Goal: Task Accomplishment & Management: Manage account settings

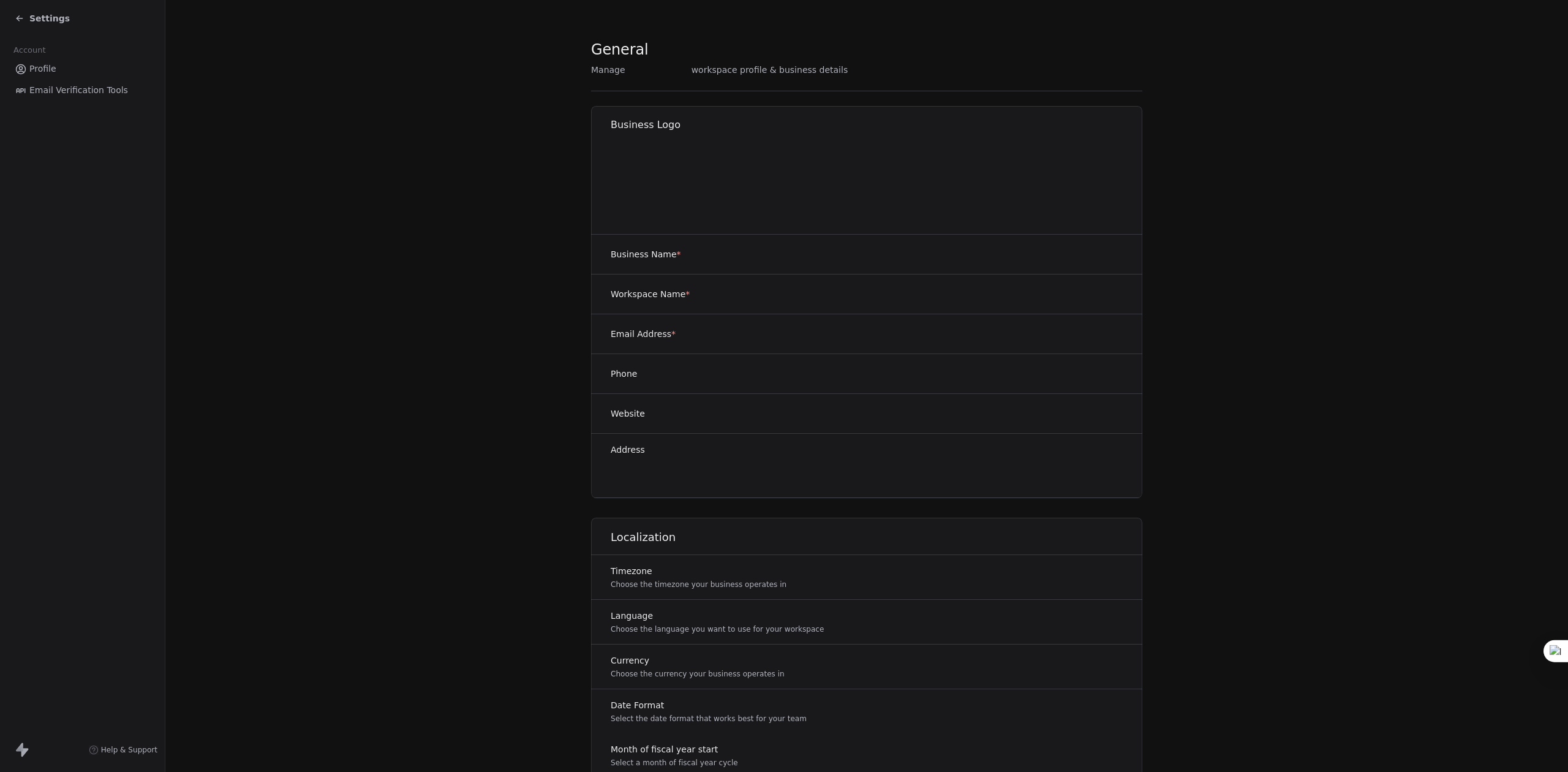
drag, startPoint x: 75, startPoint y: 4, endPoint x: 35, endPoint y: 25, distance: 45.2
click at [69, 8] on div "Settings" at bounding box center [83, 19] width 165 height 37
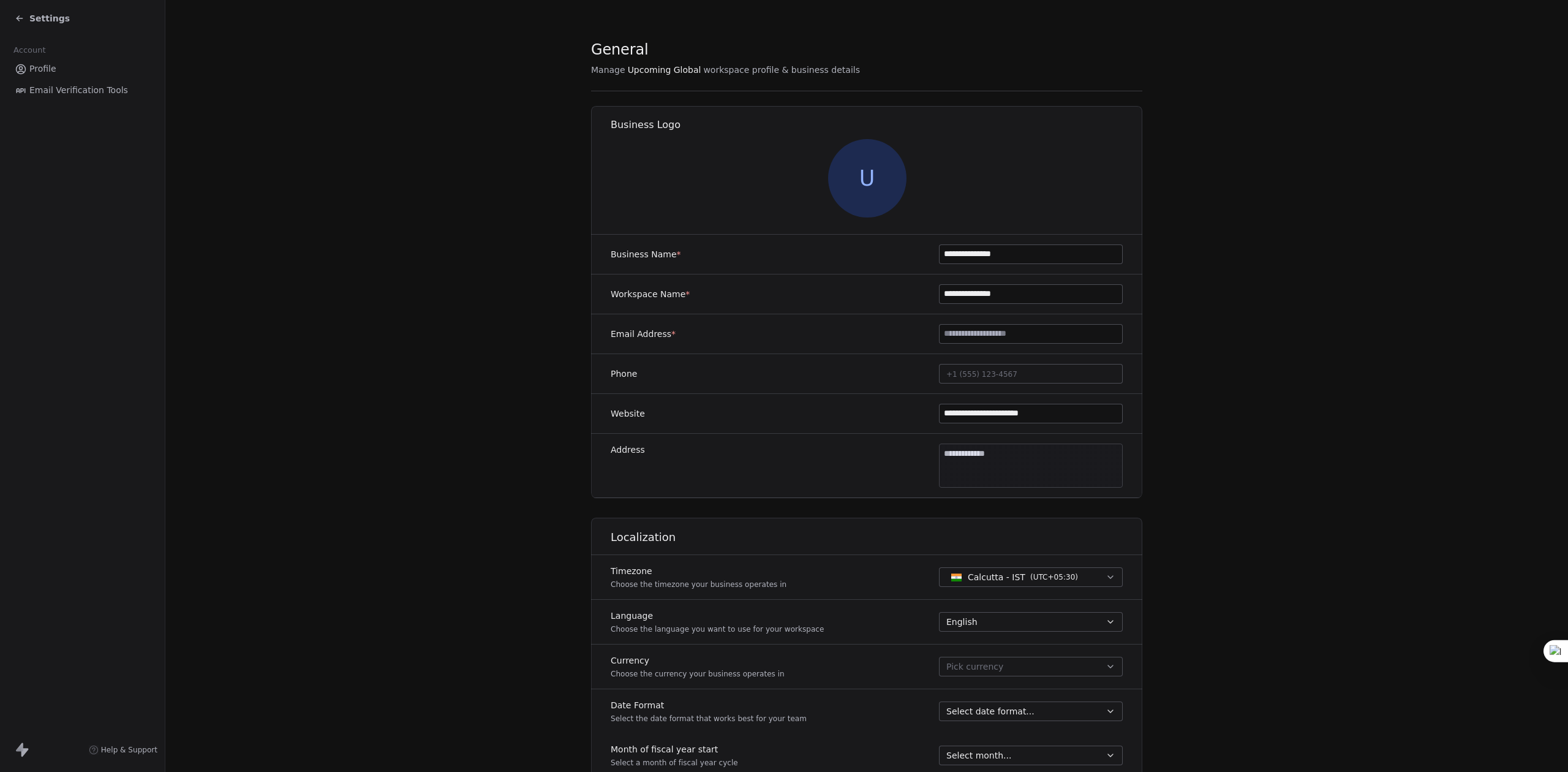
drag, startPoint x: 35, startPoint y: 25, endPoint x: 42, endPoint y: 22, distance: 7.6
click at [35, 25] on div "Settings" at bounding box center [85, 19] width 140 height 17
click at [42, 22] on span "Settings" at bounding box center [49, 19] width 40 height 12
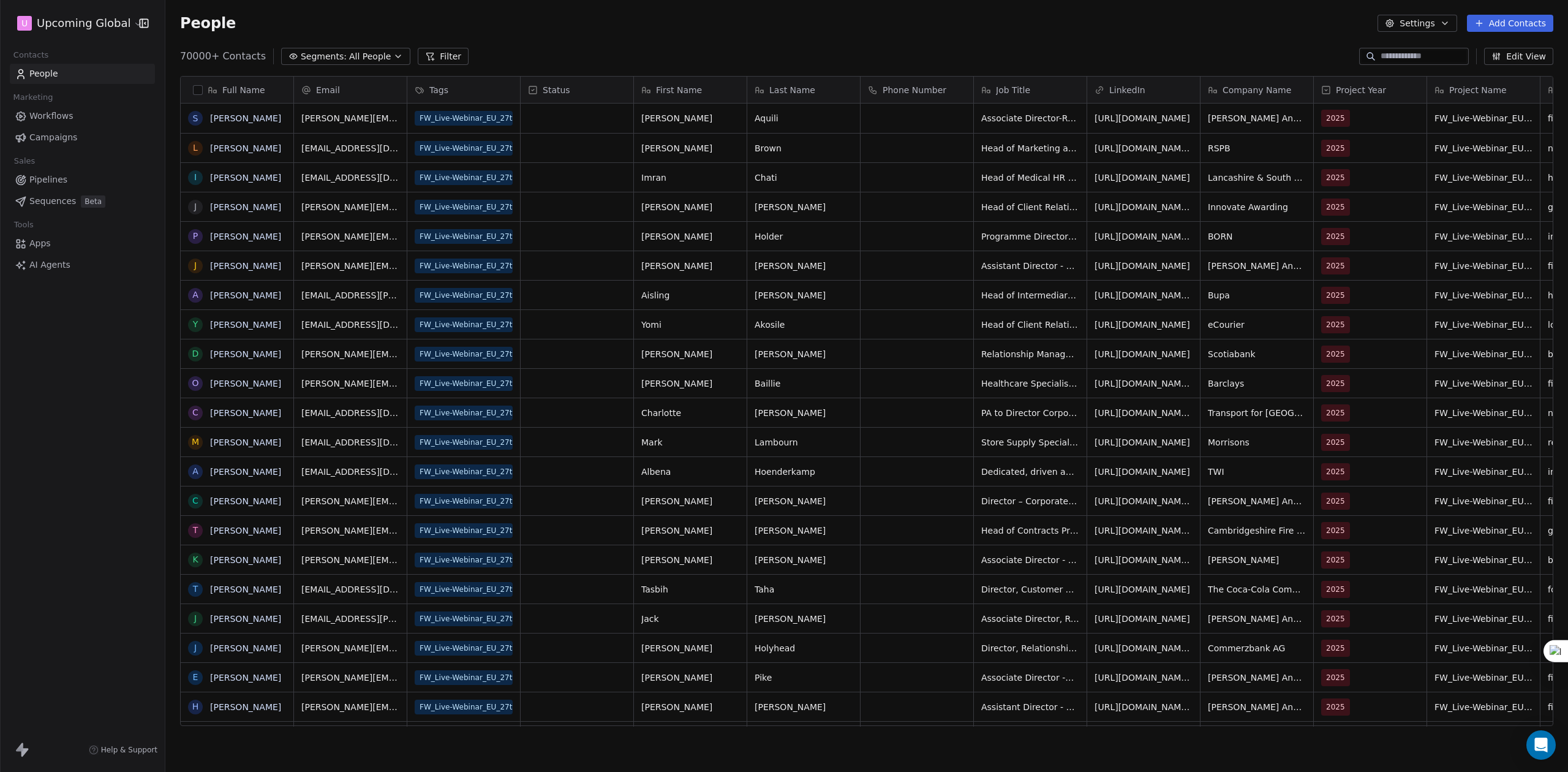
scroll to position [667, 1390]
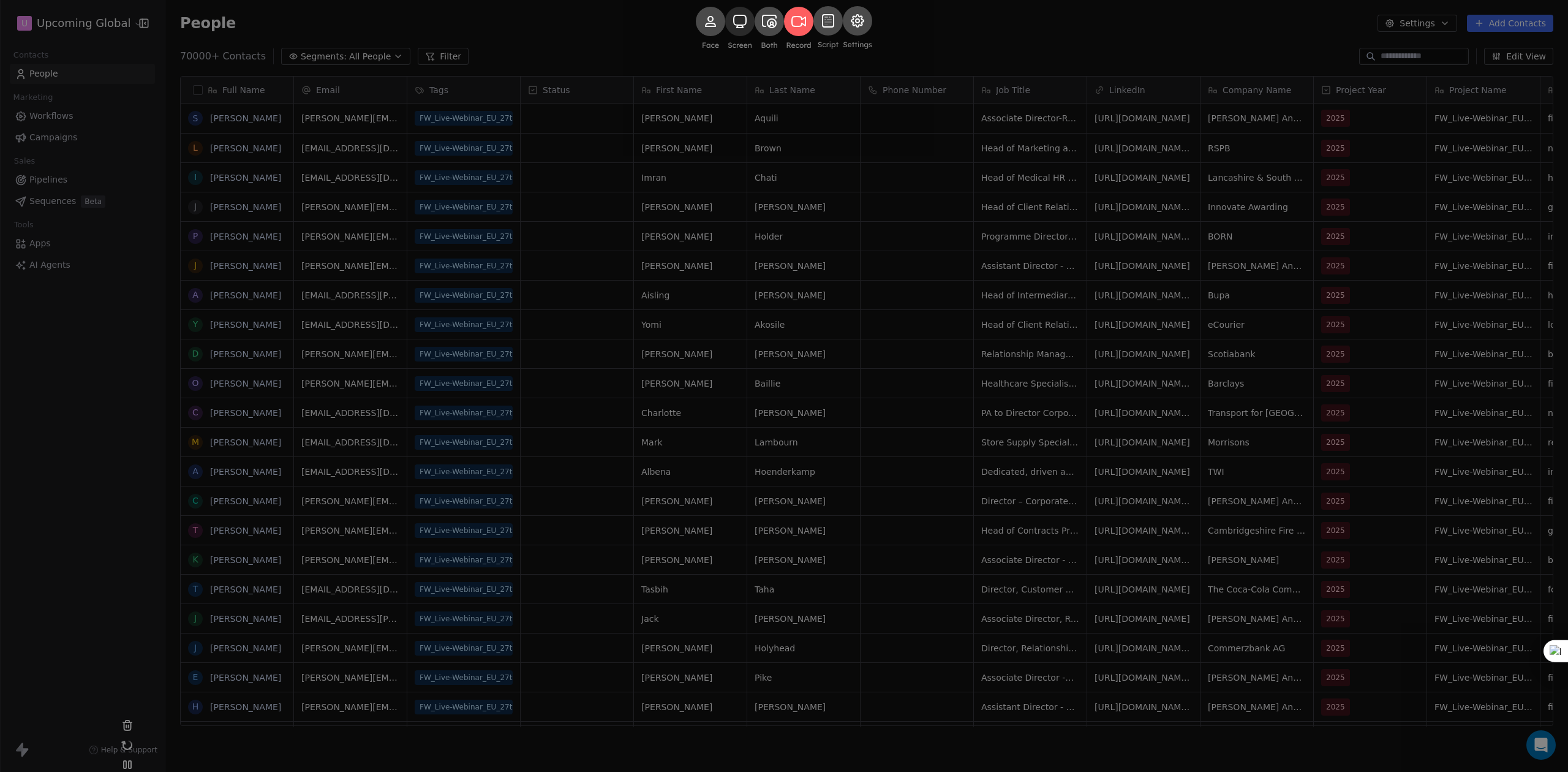
click at [725, 36] on rect at bounding box center [740, 22] width 29 height 29
click at [806, 36] on rect at bounding box center [799, 22] width 29 height 29
click at [872, 49] on icon at bounding box center [857, 28] width 29 height 43
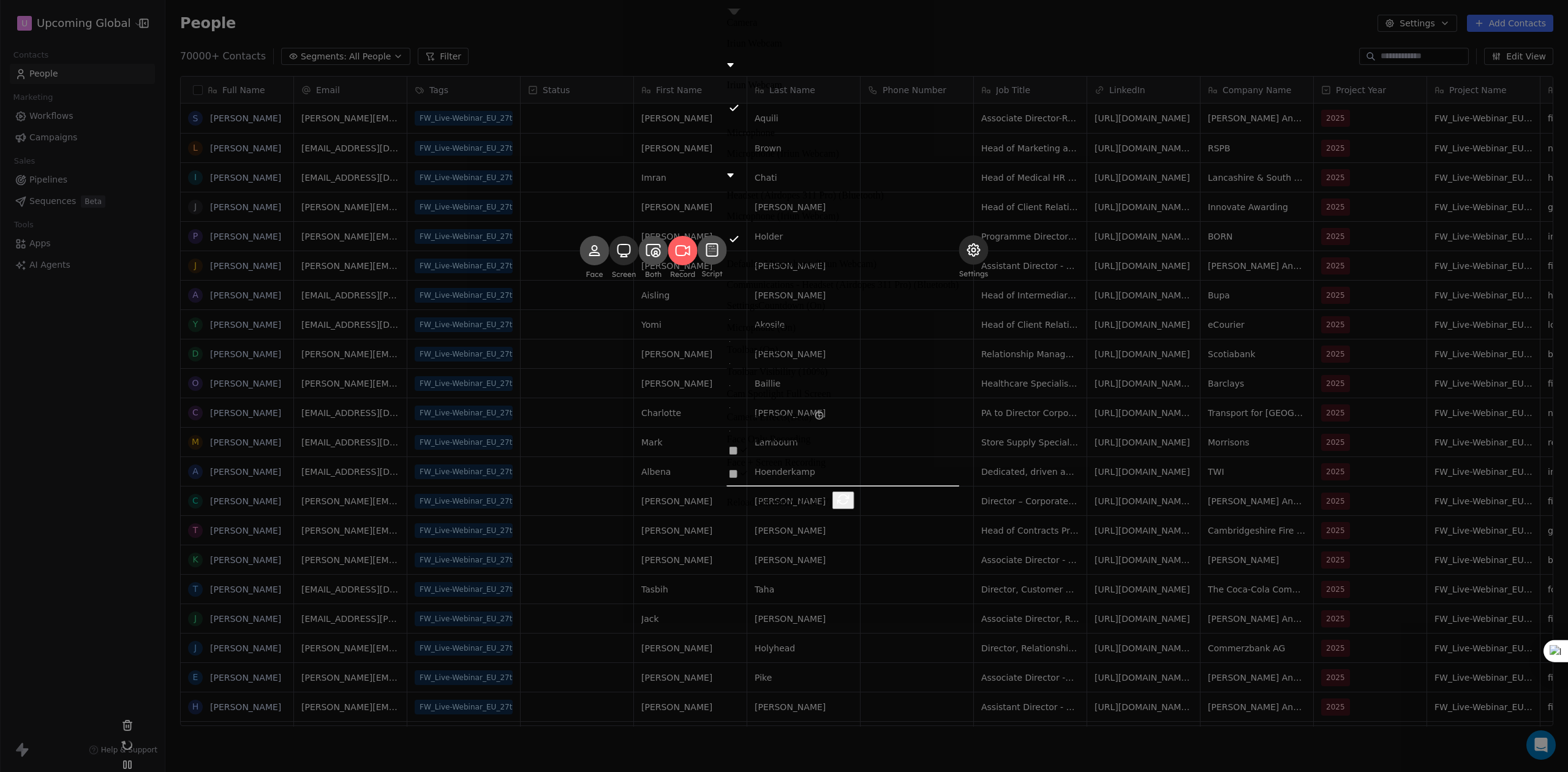
click at [824, 69] on div "Iriun Webcam" at bounding box center [843, 53] width 232 height 32
click at [826, 69] on div "Iriun Webcam" at bounding box center [843, 53] width 232 height 32
click at [758, 28] on label "Camera" at bounding box center [742, 22] width 31 height 10
click at [851, 394] on div "Camera Iriun Webcam Iriun Webcam Microphone Microphone (Iriun Webcam) Headset (…" at bounding box center [843, 258] width 232 height 503
click at [845, 180] on div "Microphone (Iriun Webcam)" at bounding box center [843, 164] width 232 height 32
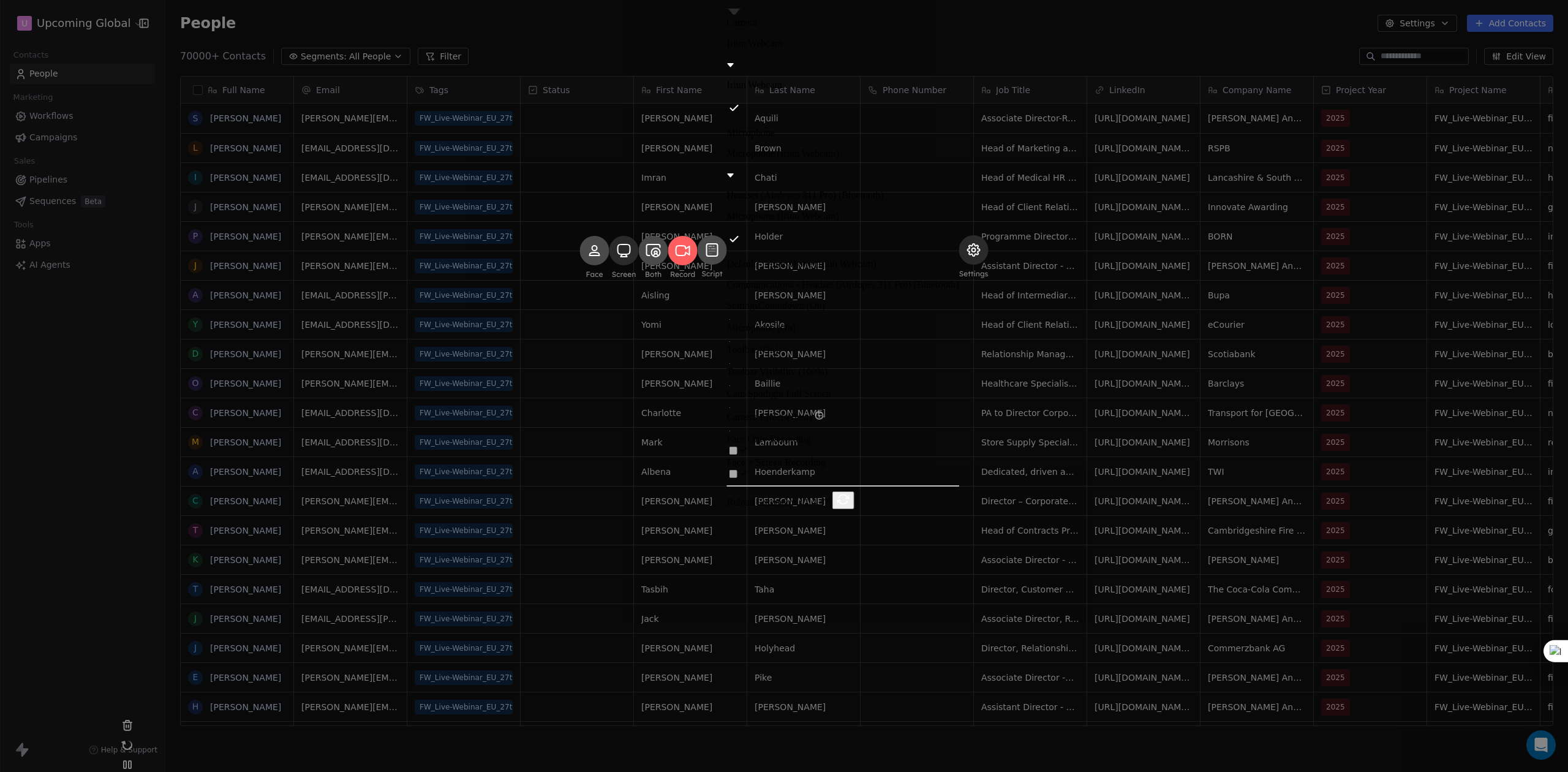
click at [839, 201] on div "Headset (Airdopes 311 Pro) (Bluetooth)" at bounding box center [843, 195] width 232 height 11
click at [880, 69] on div "Iriun Webcam" at bounding box center [843, 53] width 232 height 32
click at [758, 28] on label "Camera" at bounding box center [742, 22] width 31 height 10
click at [698, 266] on rect at bounding box center [683, 251] width 29 height 29
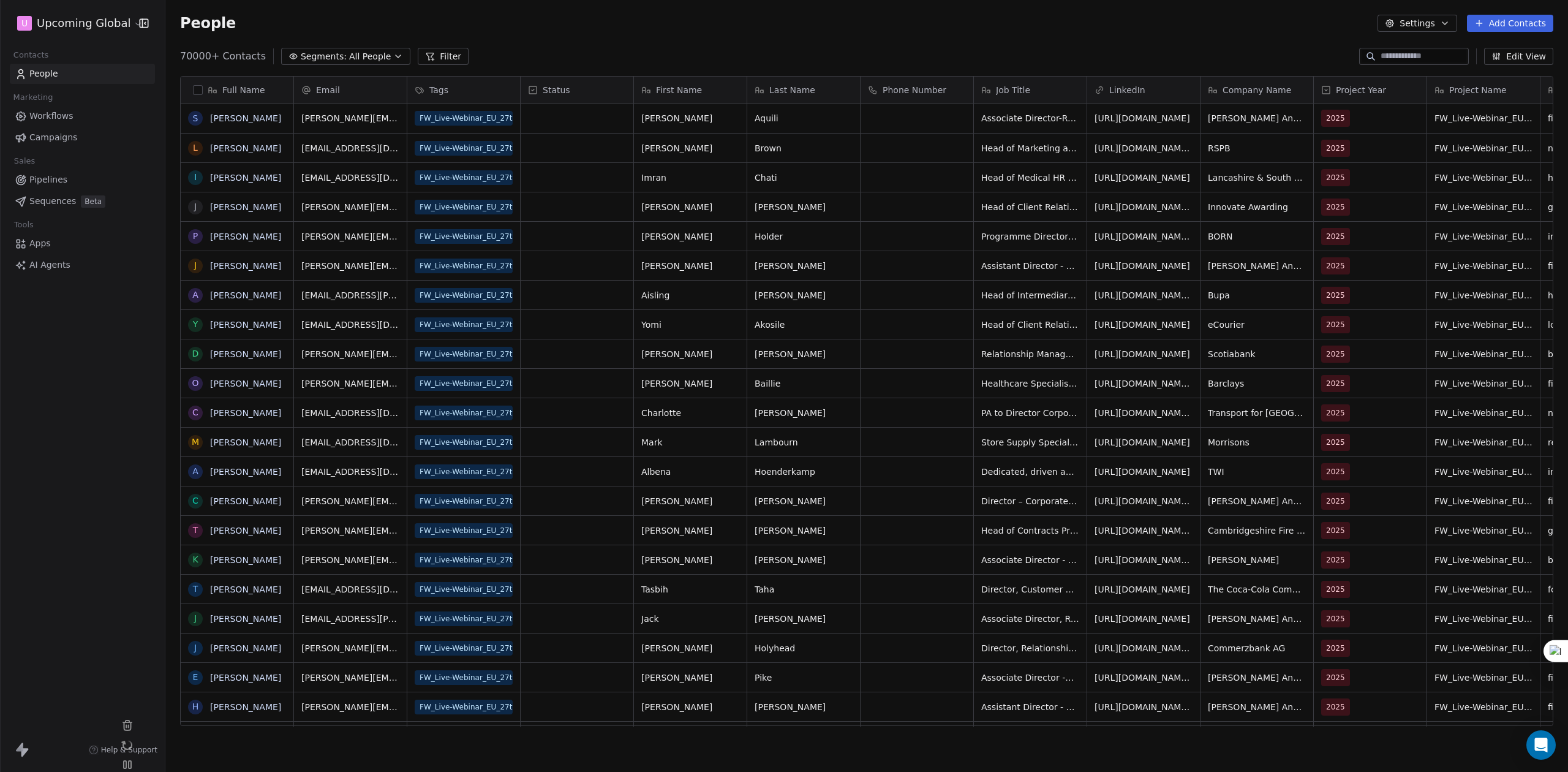
click at [200, 93] on button "button" at bounding box center [198, 90] width 10 height 10
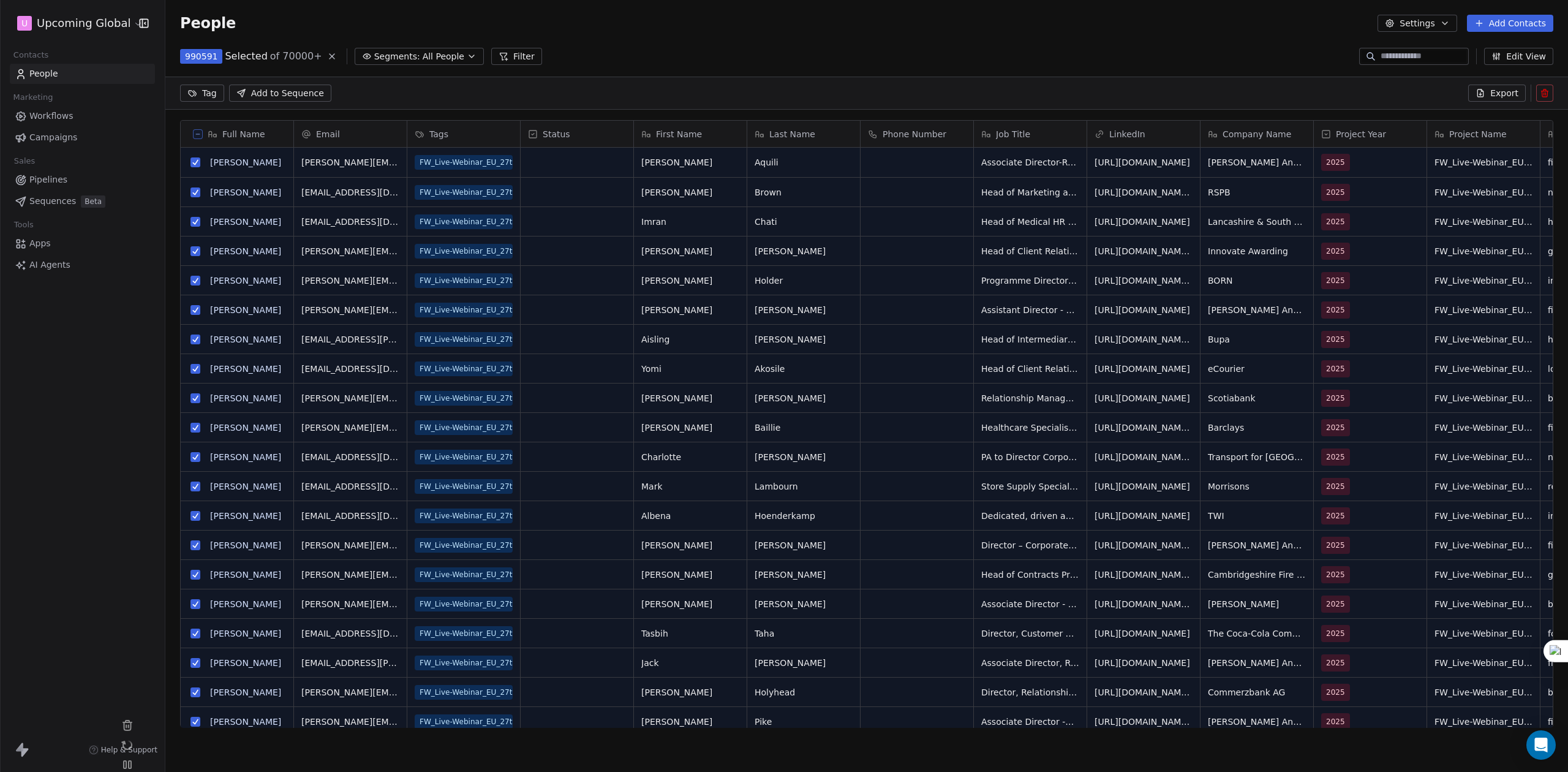
scroll to position [624, 1390]
click at [199, 135] on icon at bounding box center [198, 134] width 6 height 6
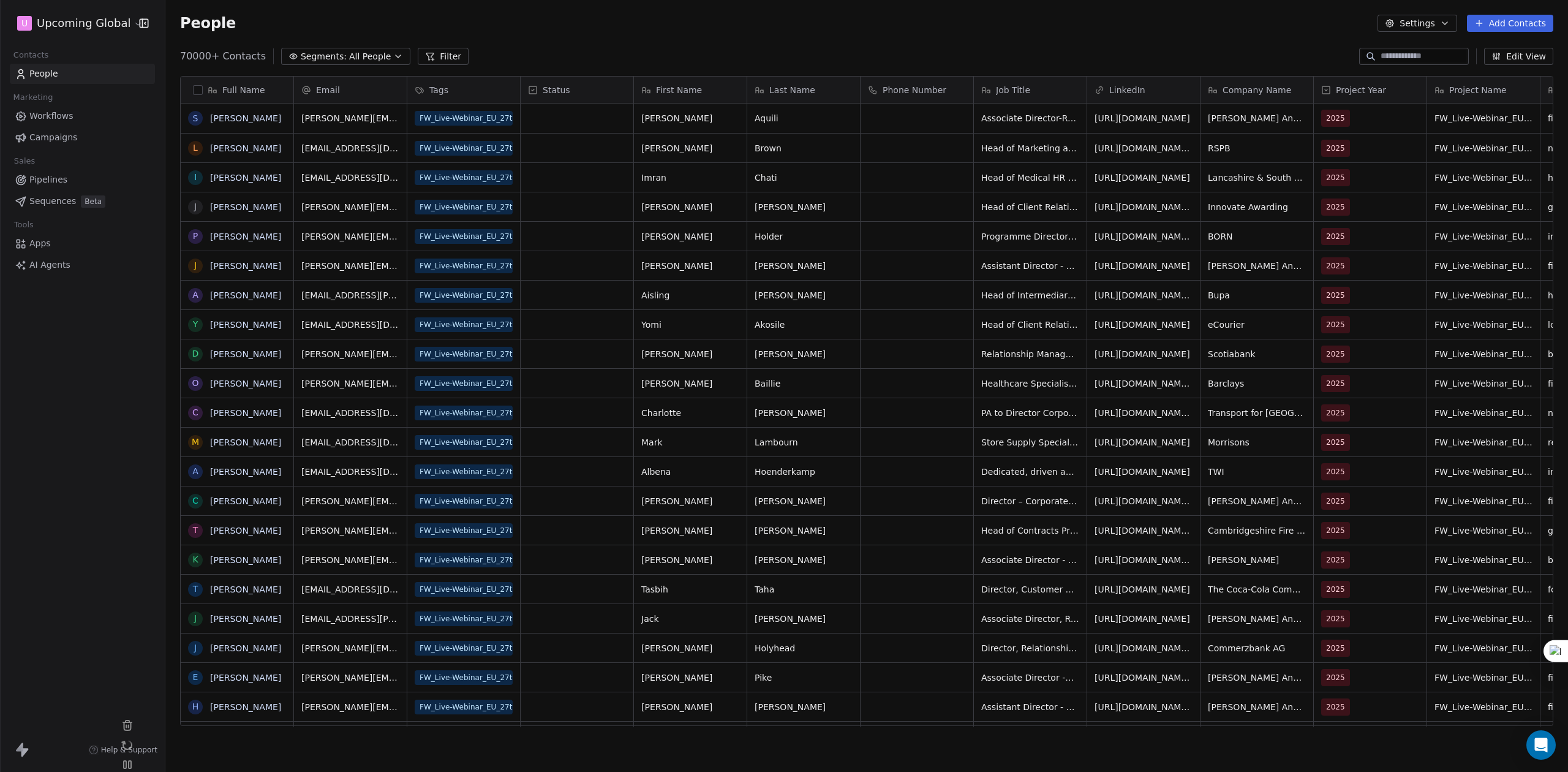
scroll to position [667, 1390]
click at [367, 57] on span "All People" at bounding box center [370, 56] width 42 height 13
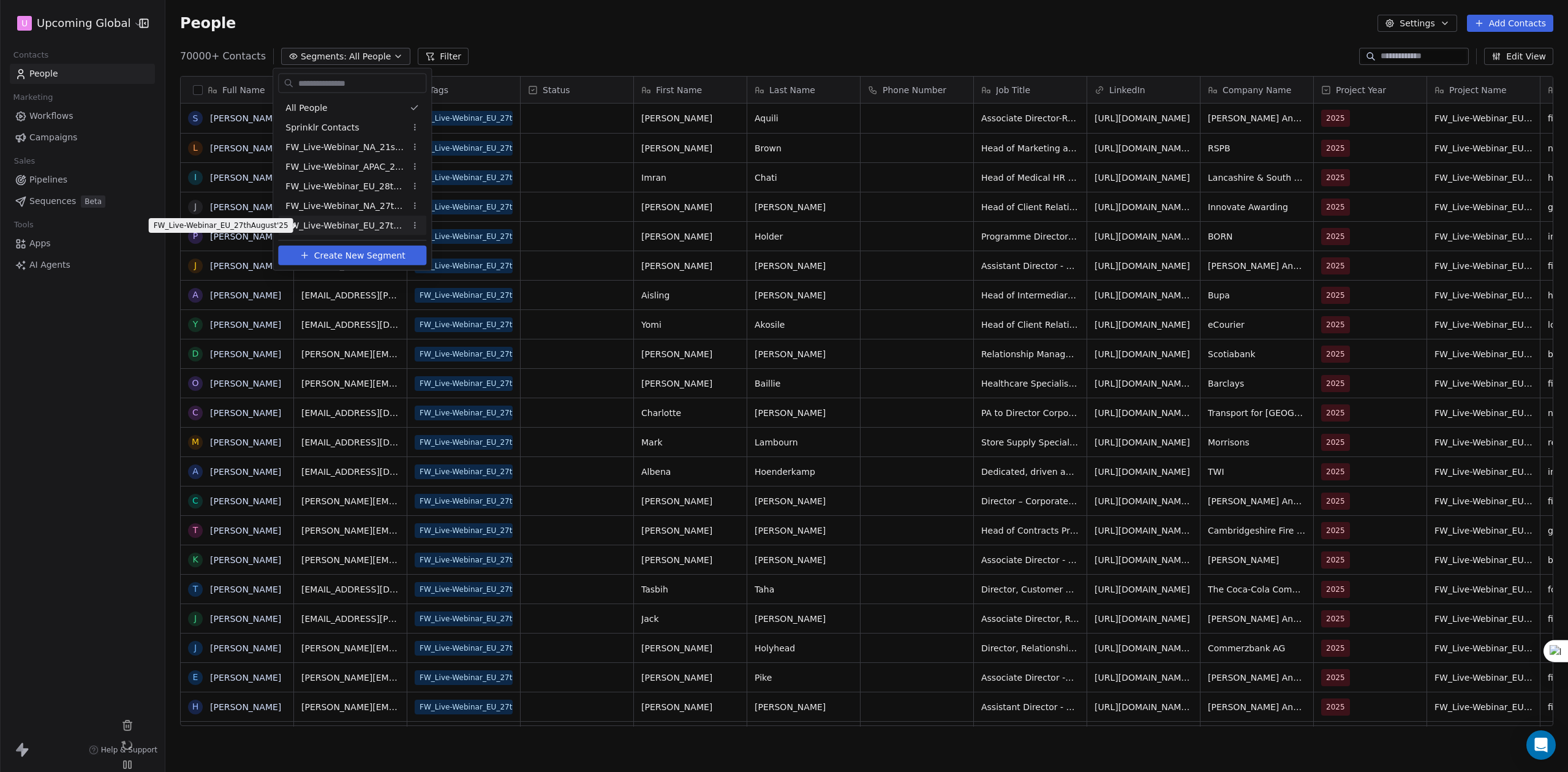
click at [363, 225] on span "FW_Live-Webinar_EU_27thAugust'25" at bounding box center [346, 225] width 120 height 13
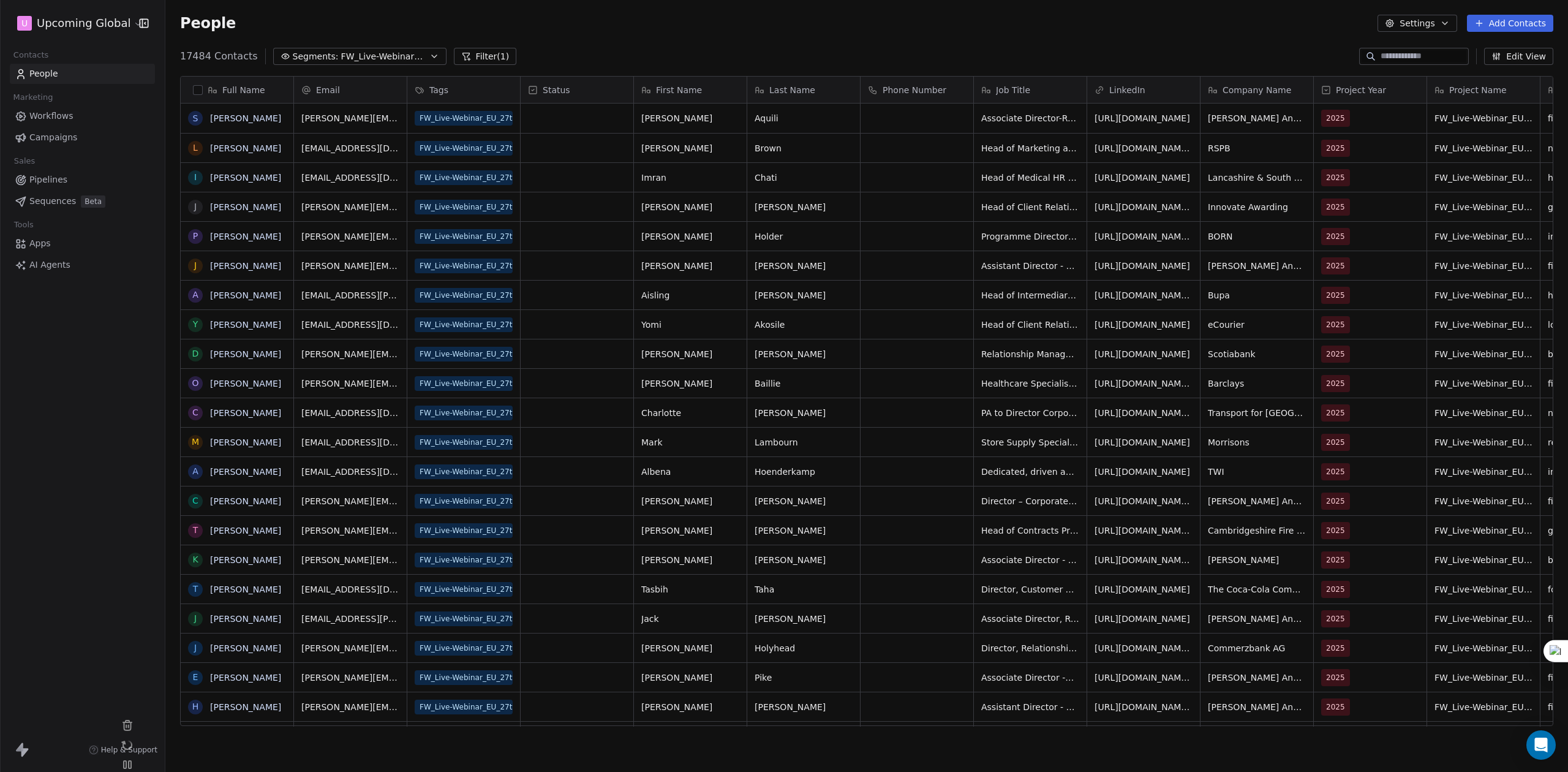
click at [193, 87] on button "button" at bounding box center [198, 90] width 10 height 10
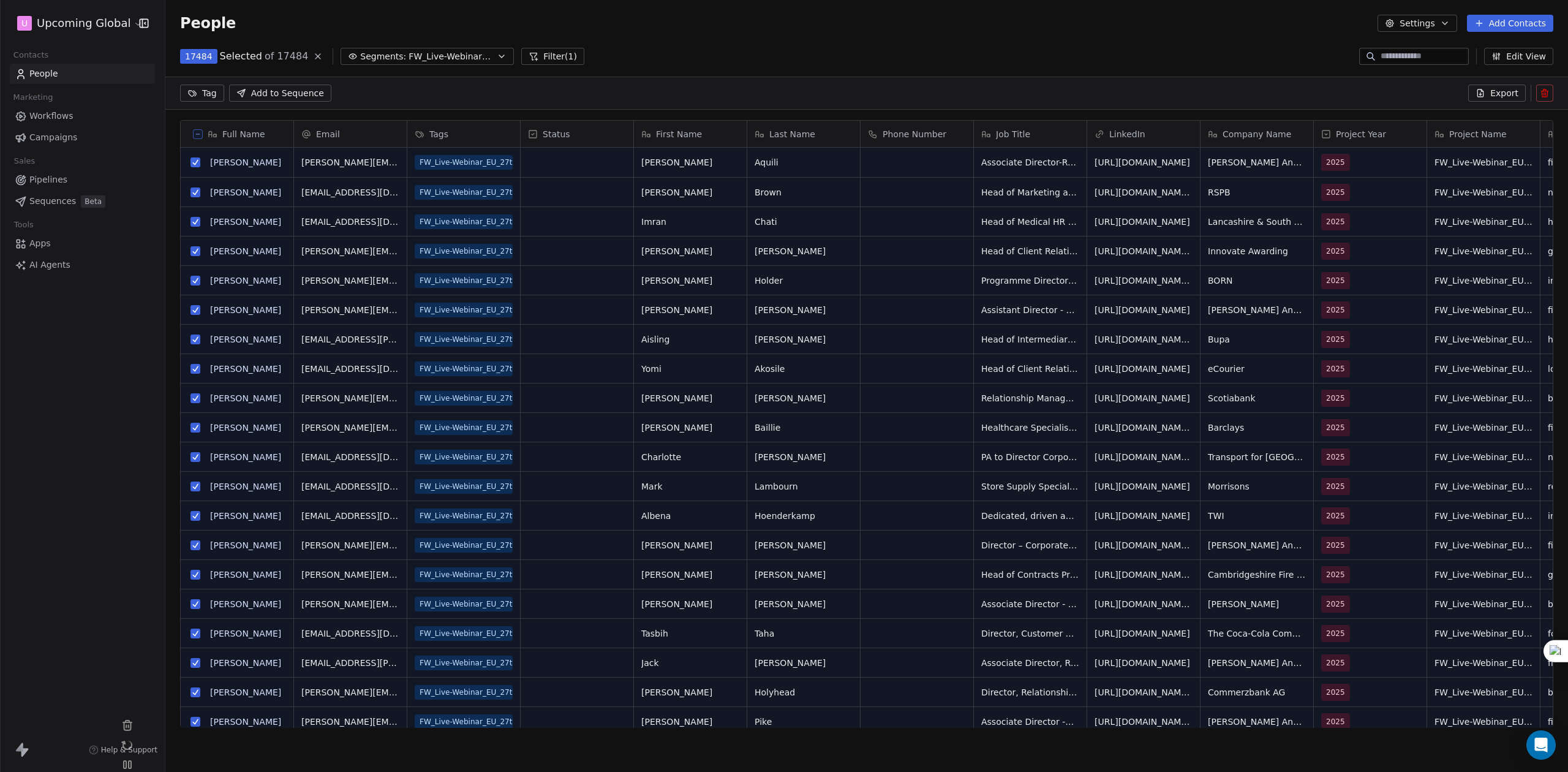
scroll to position [624, 1390]
click at [198, 130] on button at bounding box center [198, 134] width 10 height 10
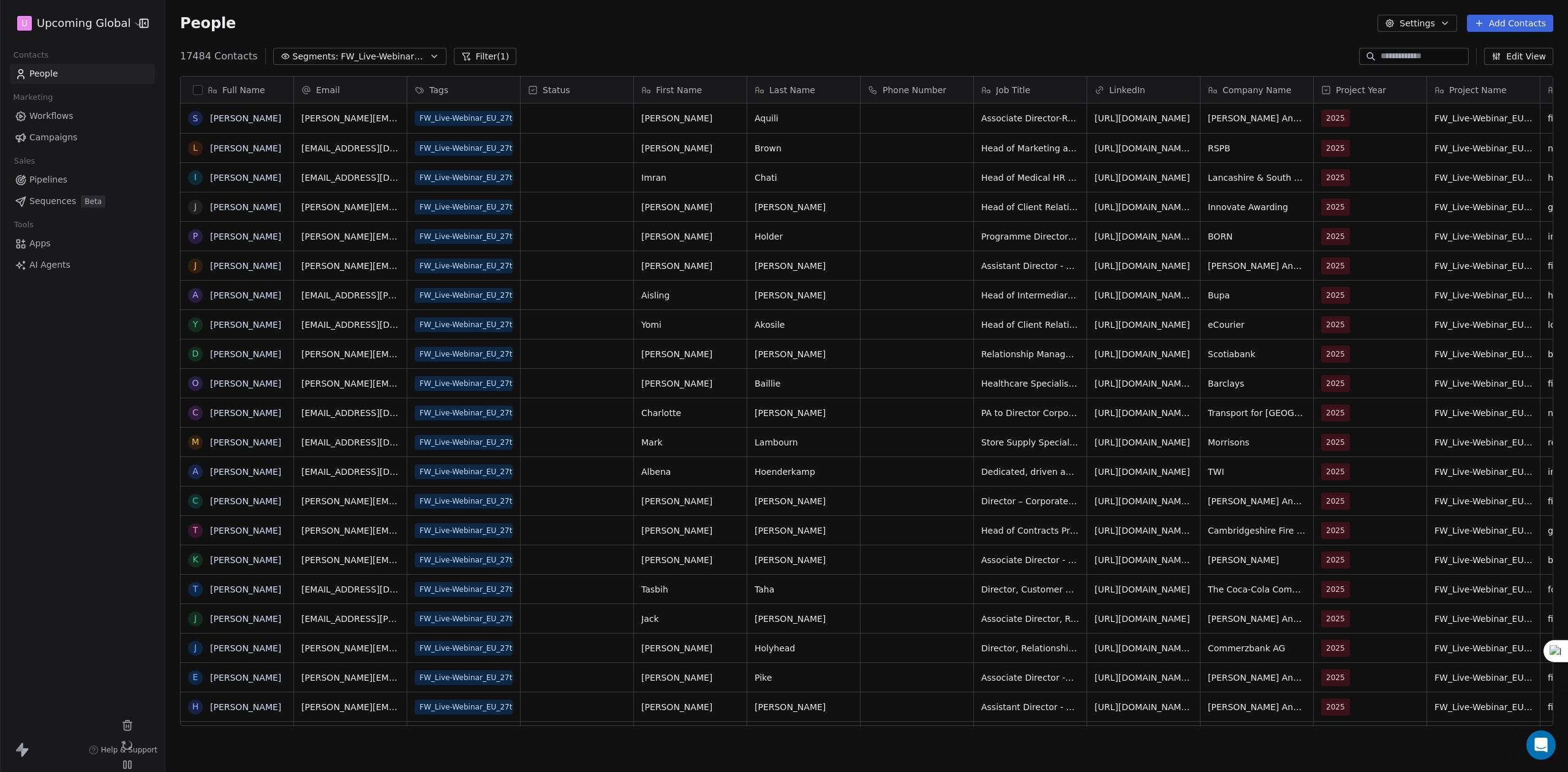
click at [482, 57] on button "Filter (1)" at bounding box center [485, 56] width 63 height 17
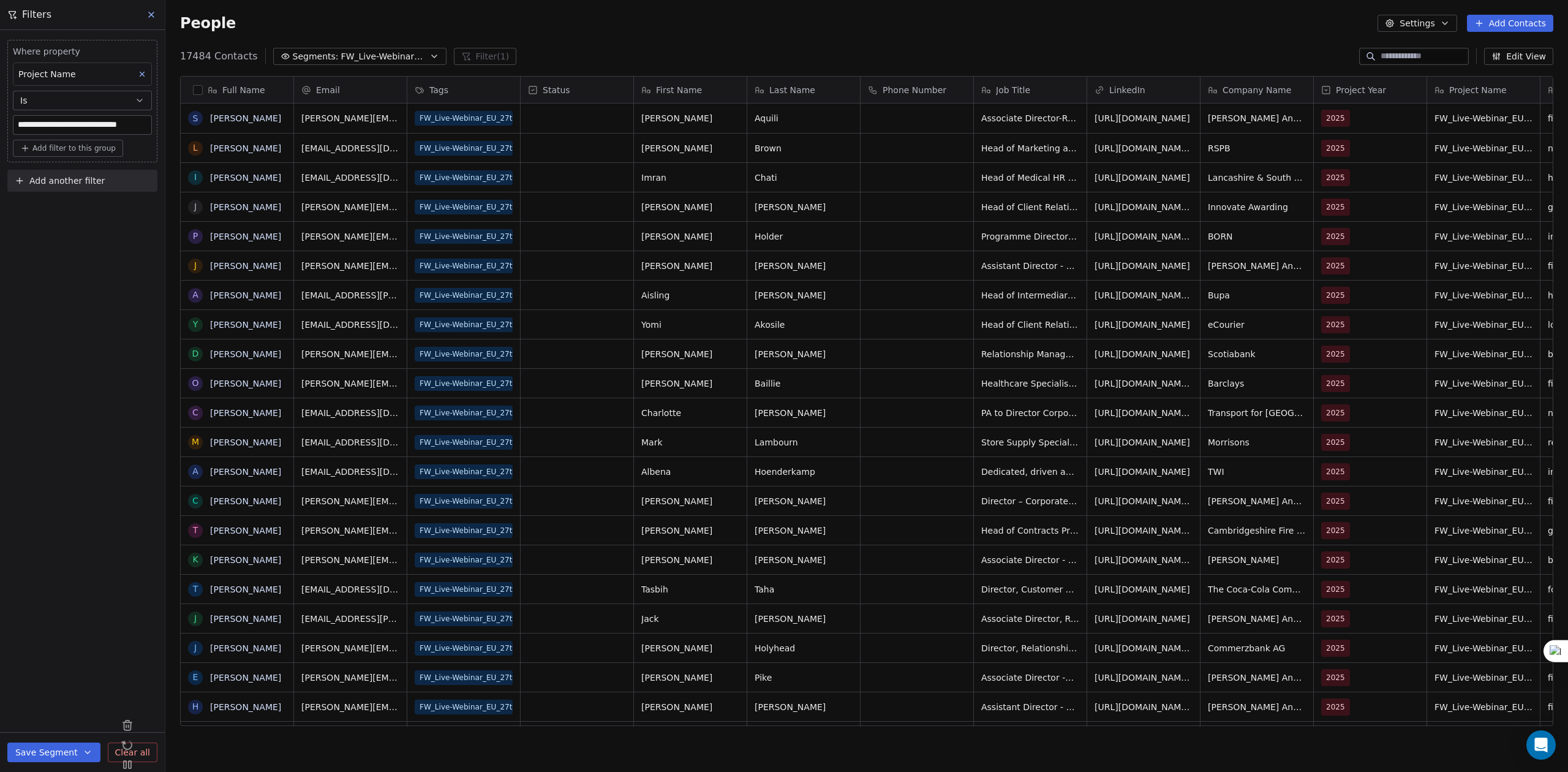
click at [82, 182] on span "Add another filter" at bounding box center [67, 181] width 76 height 13
click at [91, 211] on span "Contact properties" at bounding box center [59, 210] width 79 height 13
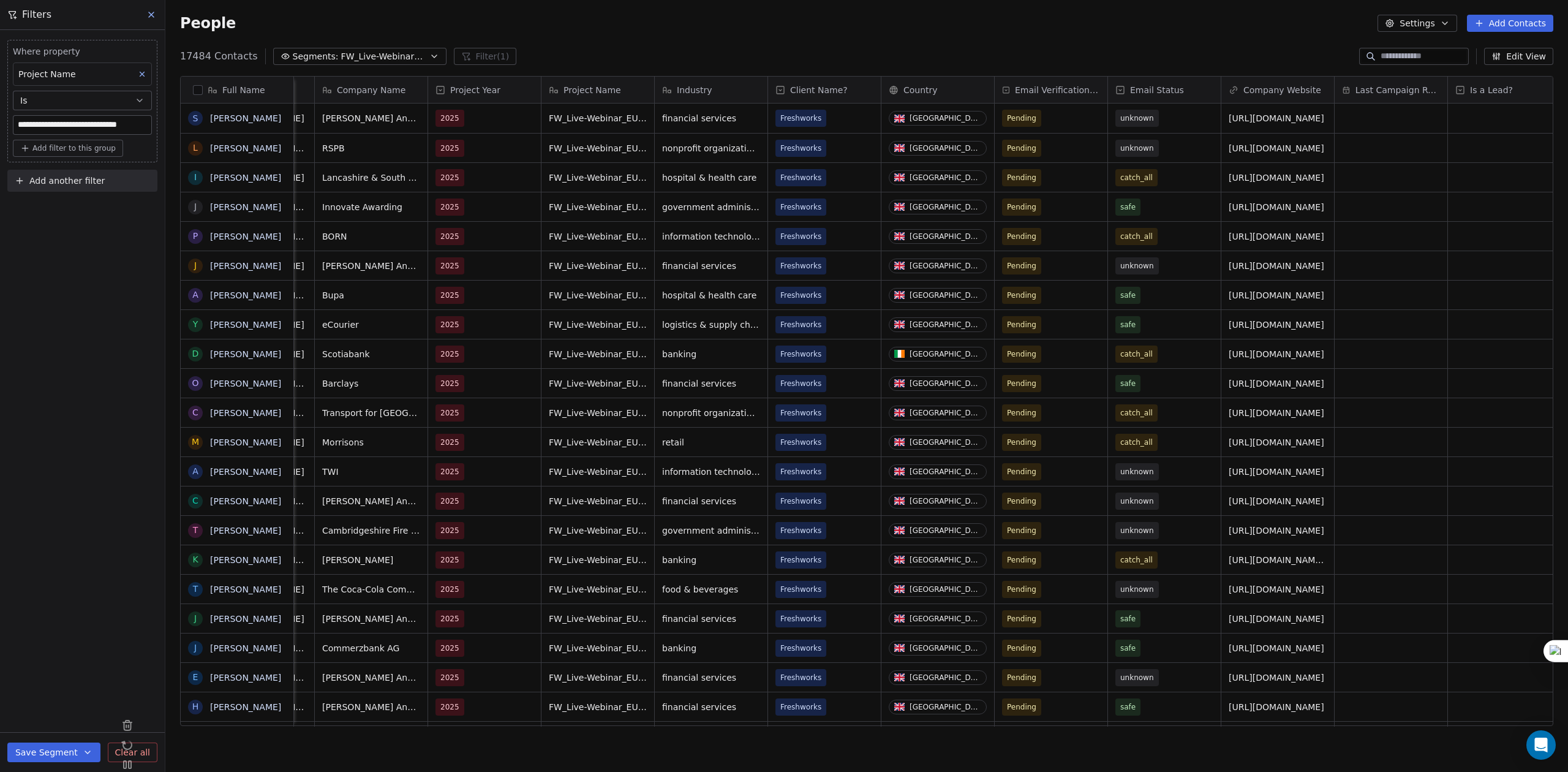
drag, startPoint x: 964, startPoint y: 721, endPoint x: 1439, endPoint y: 678, distance: 476.9
click at [1439, 678] on html "**********" at bounding box center [784, 386] width 1568 height 772
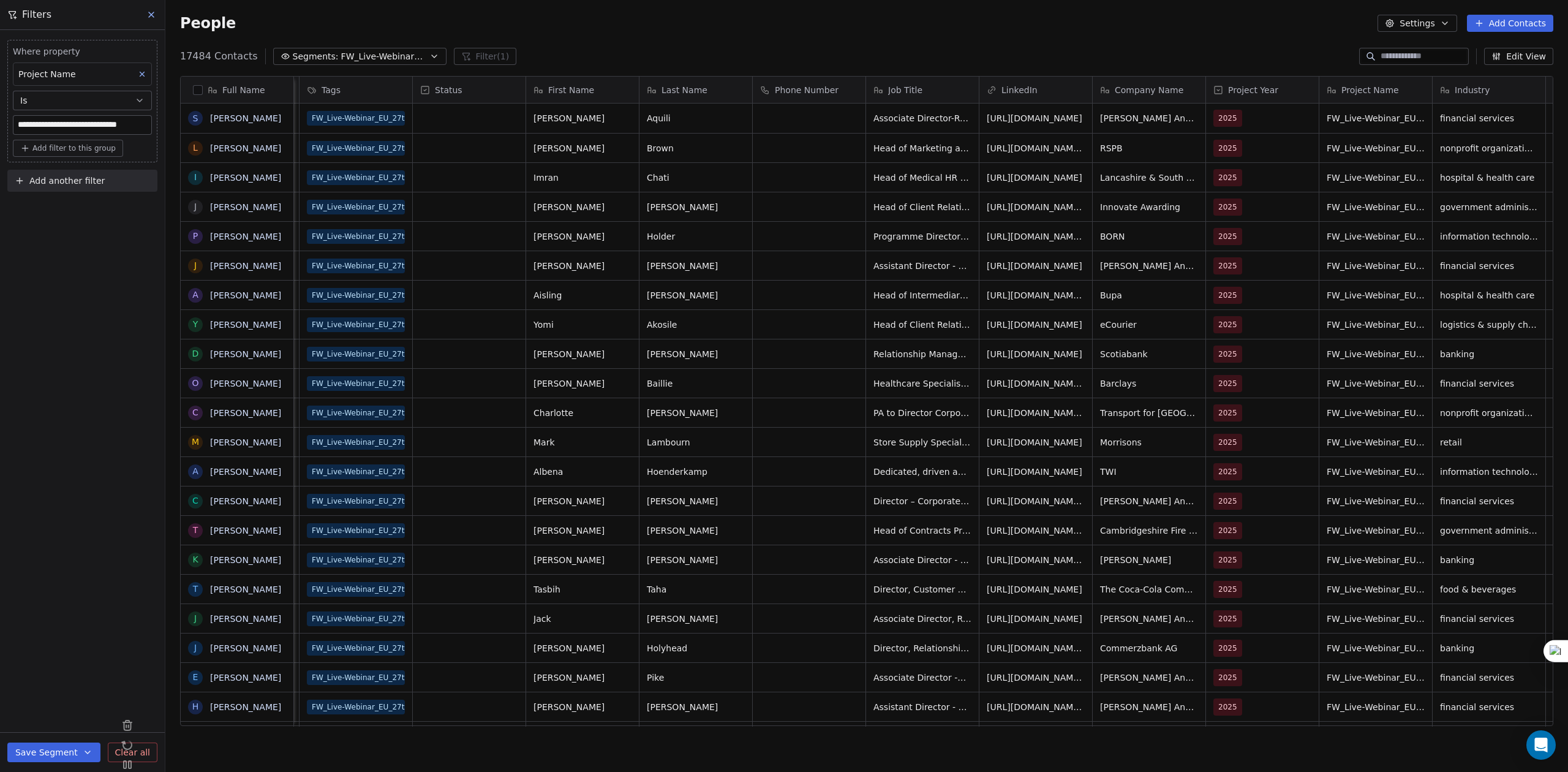
scroll to position [0, 99]
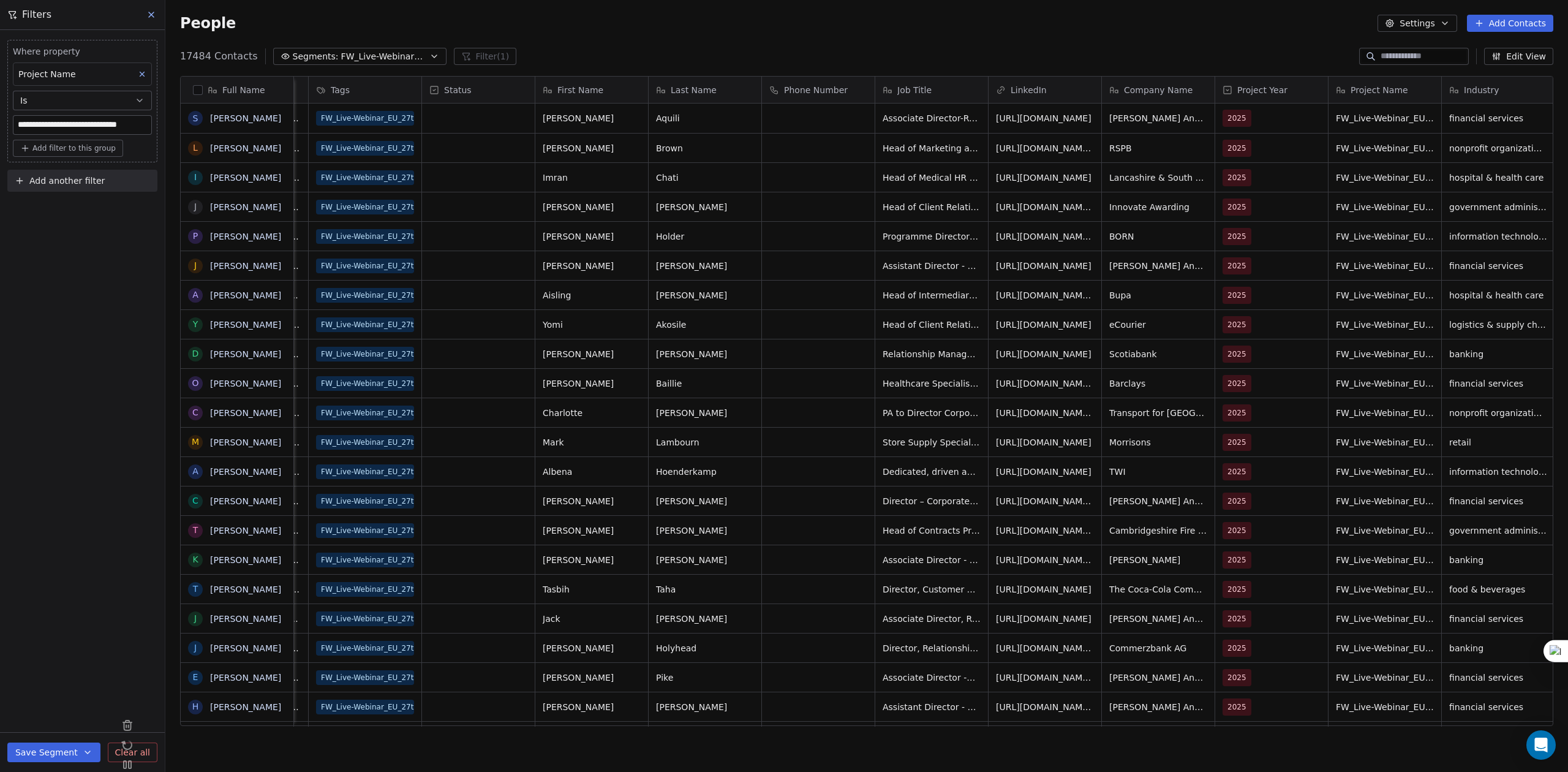
click at [35, 179] on span "Add another filter" at bounding box center [67, 181] width 76 height 13
click at [58, 209] on span "Contact properties" at bounding box center [59, 210] width 79 height 13
type input "*****"
click at [50, 373] on span "Email Status" at bounding box center [47, 373] width 54 height 12
click at [58, 292] on div "Is" at bounding box center [82, 286] width 127 height 19
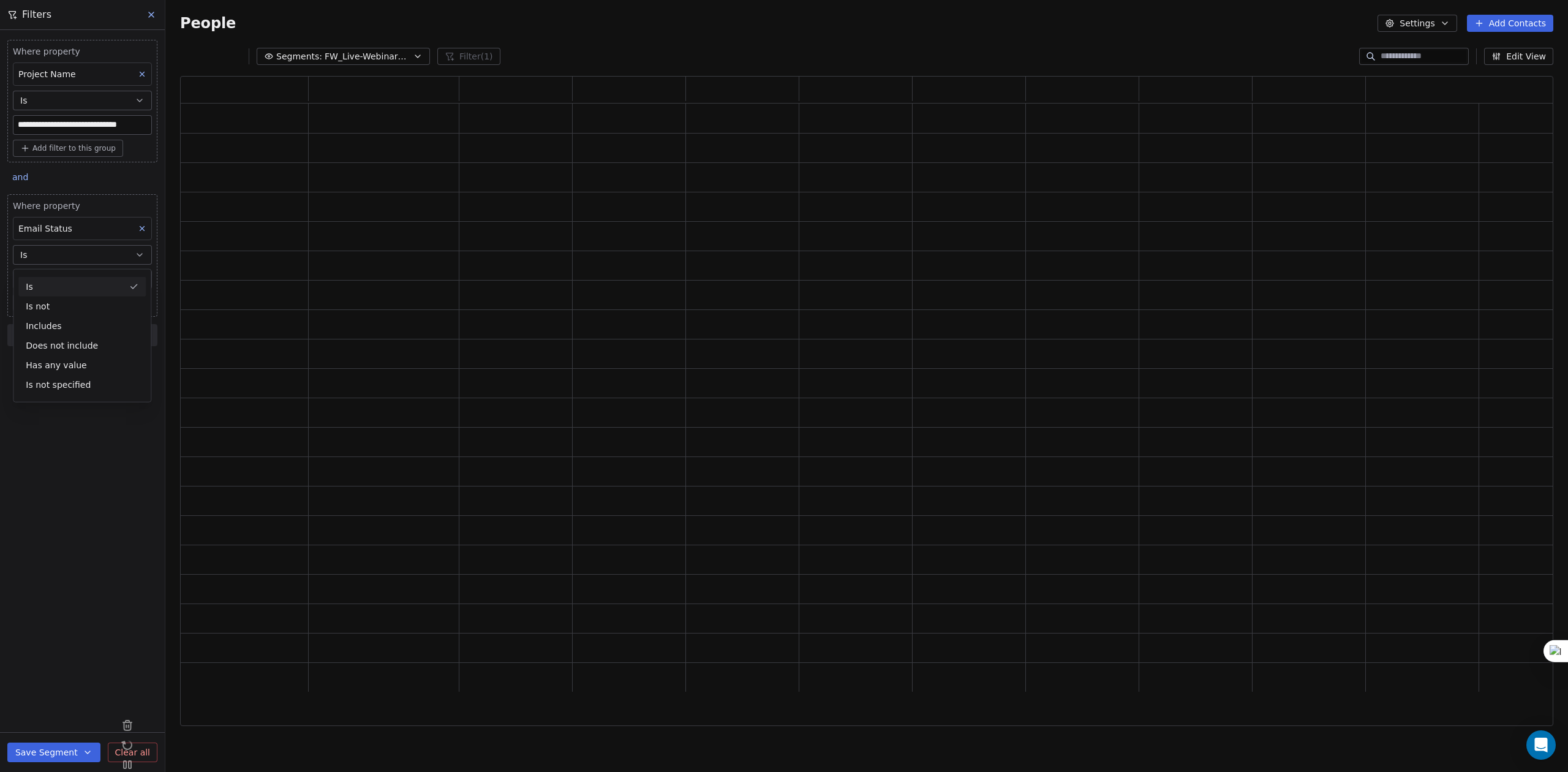
scroll to position [638, 1360]
click at [63, 283] on body "**********" at bounding box center [784, 386] width 1568 height 772
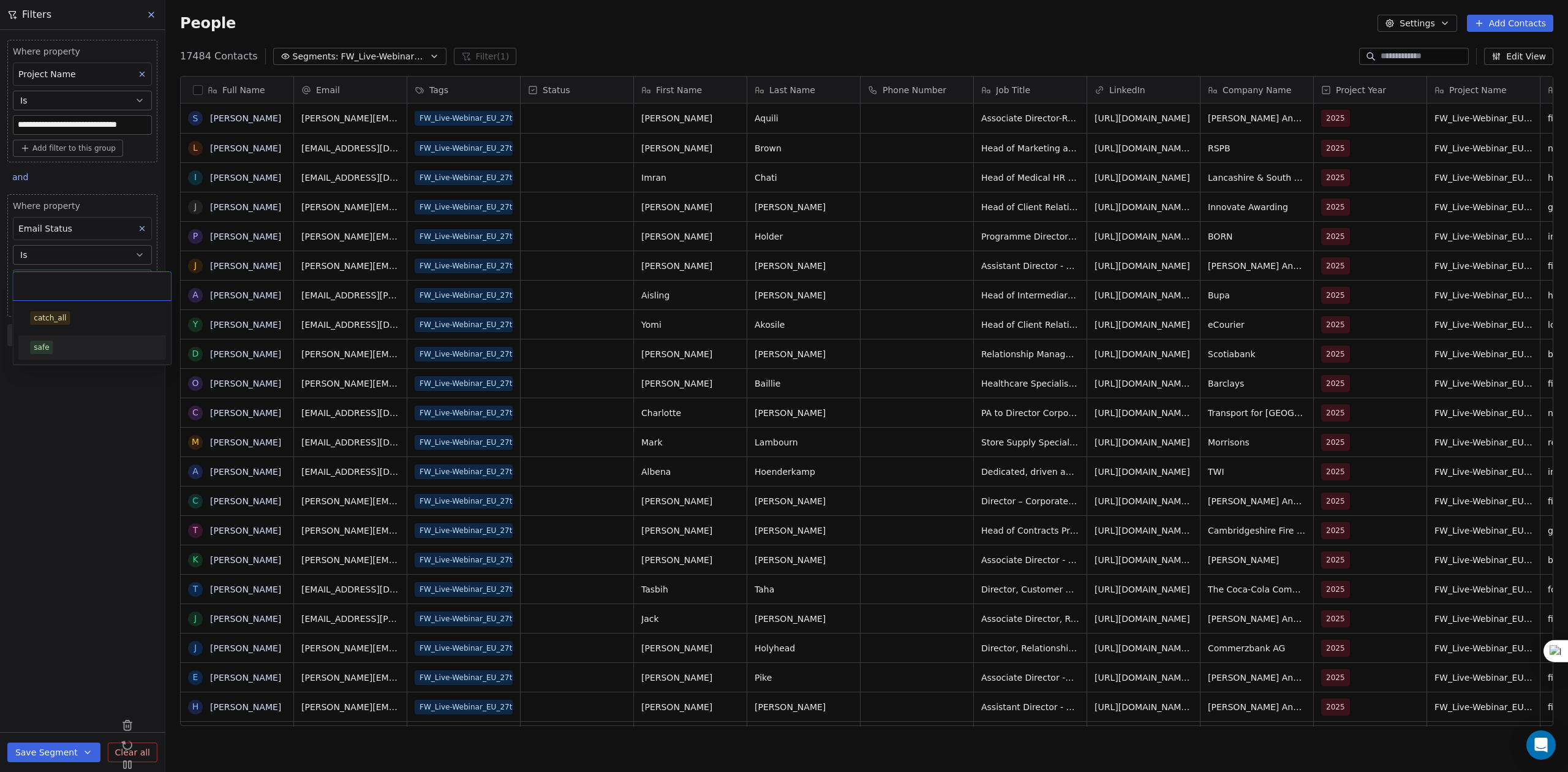
scroll to position [667, 1390]
click at [58, 346] on div "safe" at bounding box center [92, 347] width 123 height 13
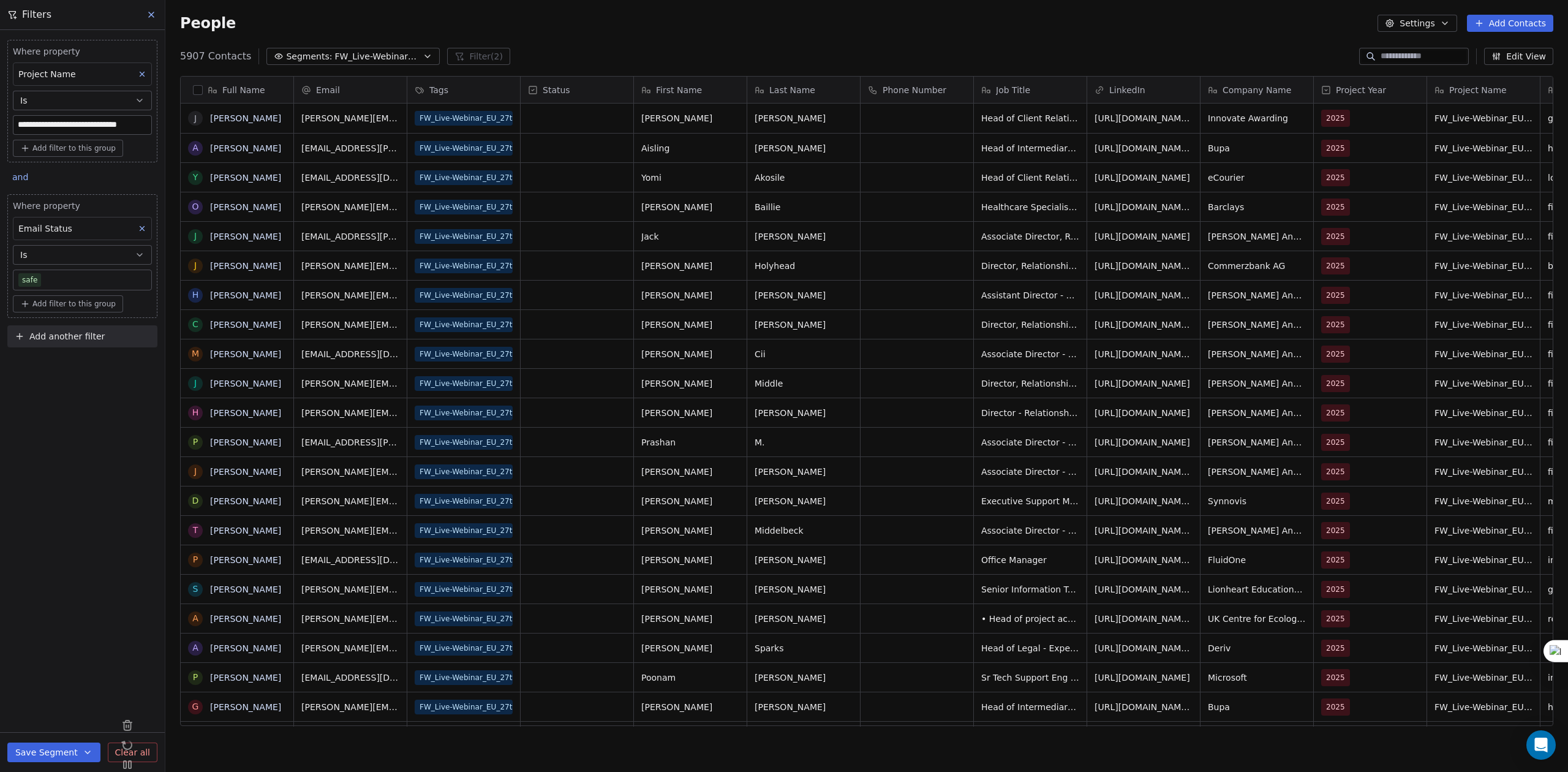
click at [90, 398] on div "**********" at bounding box center [83, 401] width 165 height 742
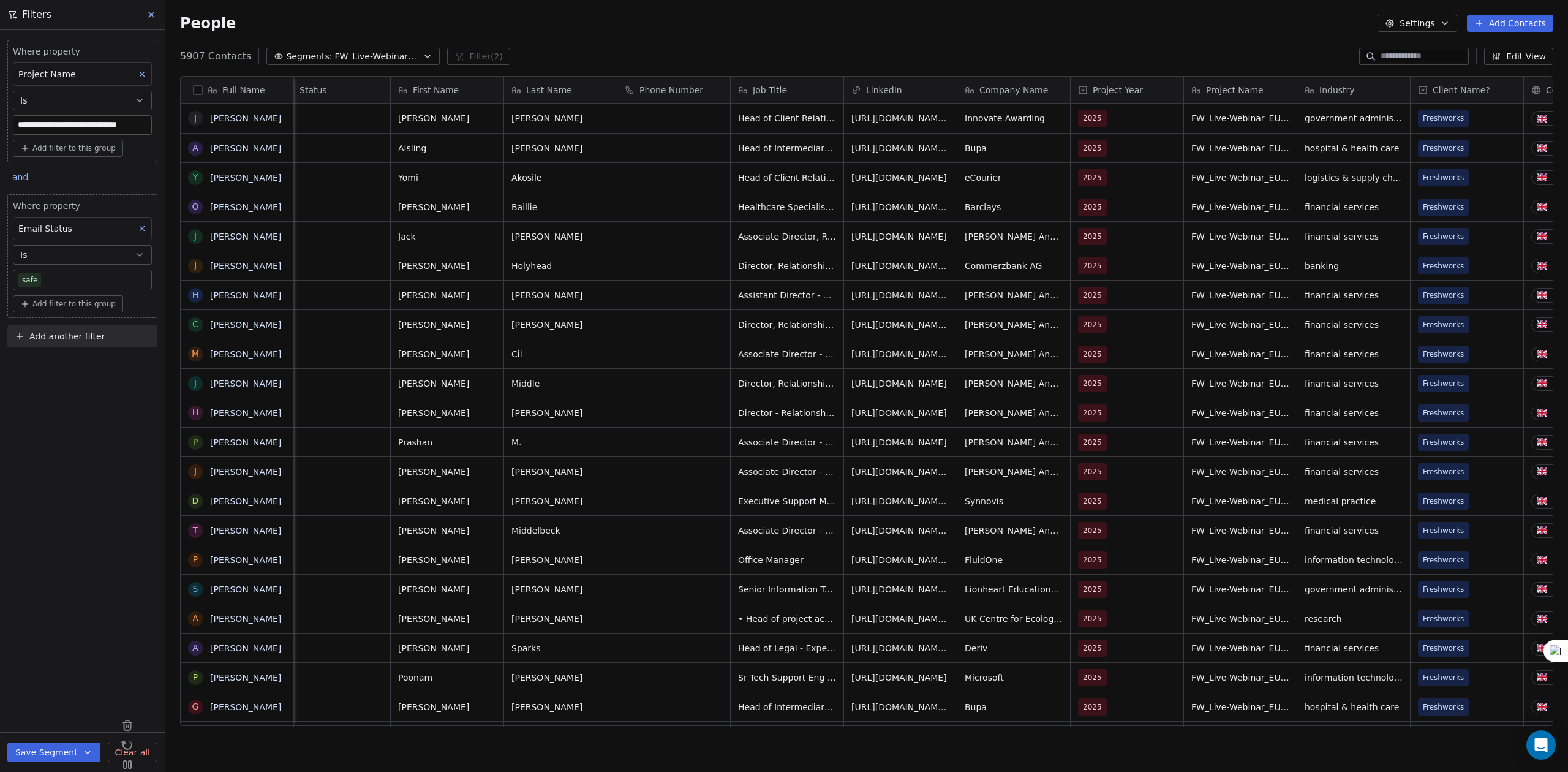
scroll to position [0, 0]
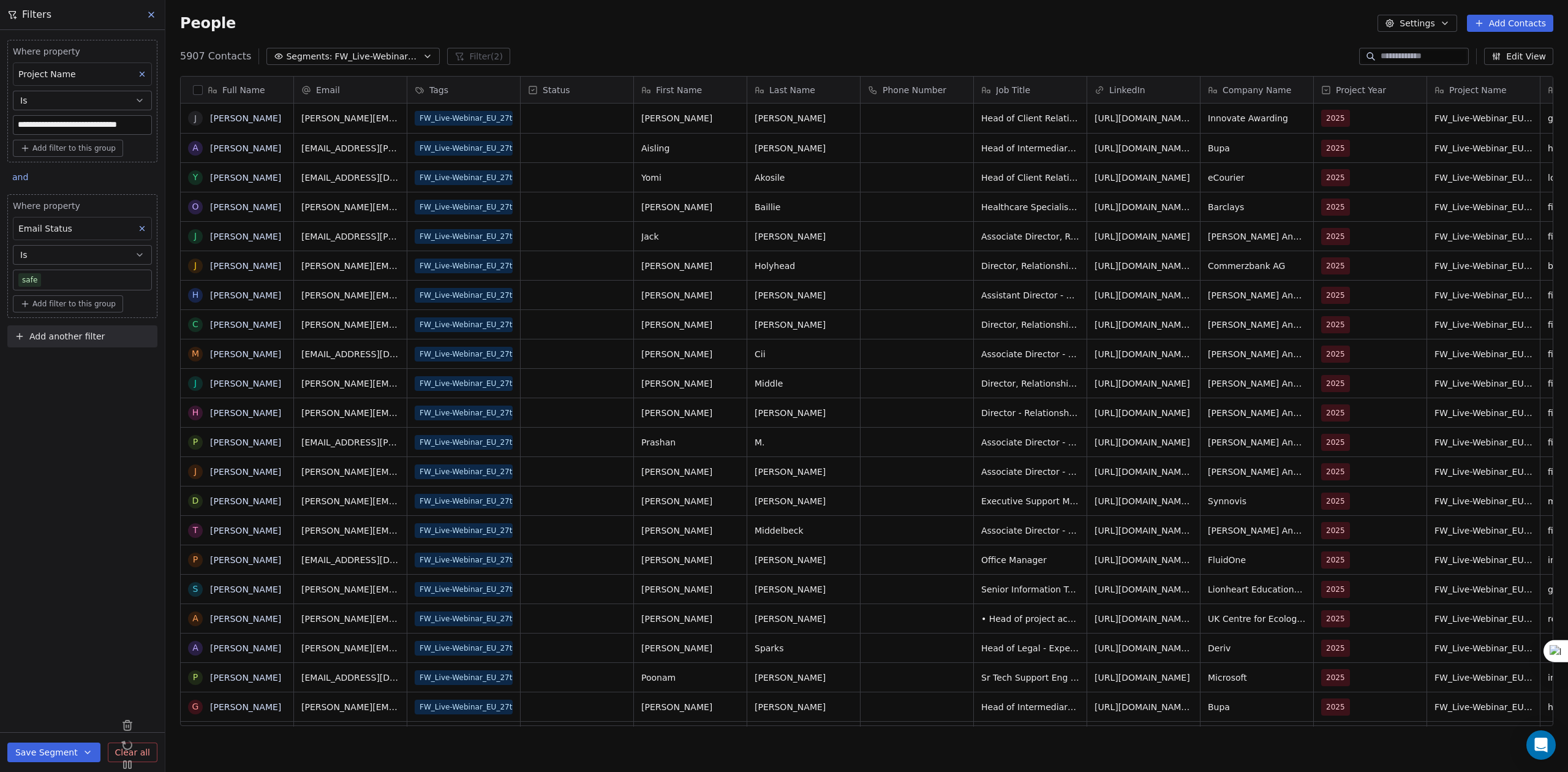
click at [194, 84] on div "Full Name" at bounding box center [236, 90] width 96 height 12
click at [194, 87] on html "**********" at bounding box center [784, 386] width 1568 height 772
click at [198, 87] on button "button" at bounding box center [198, 90] width 10 height 10
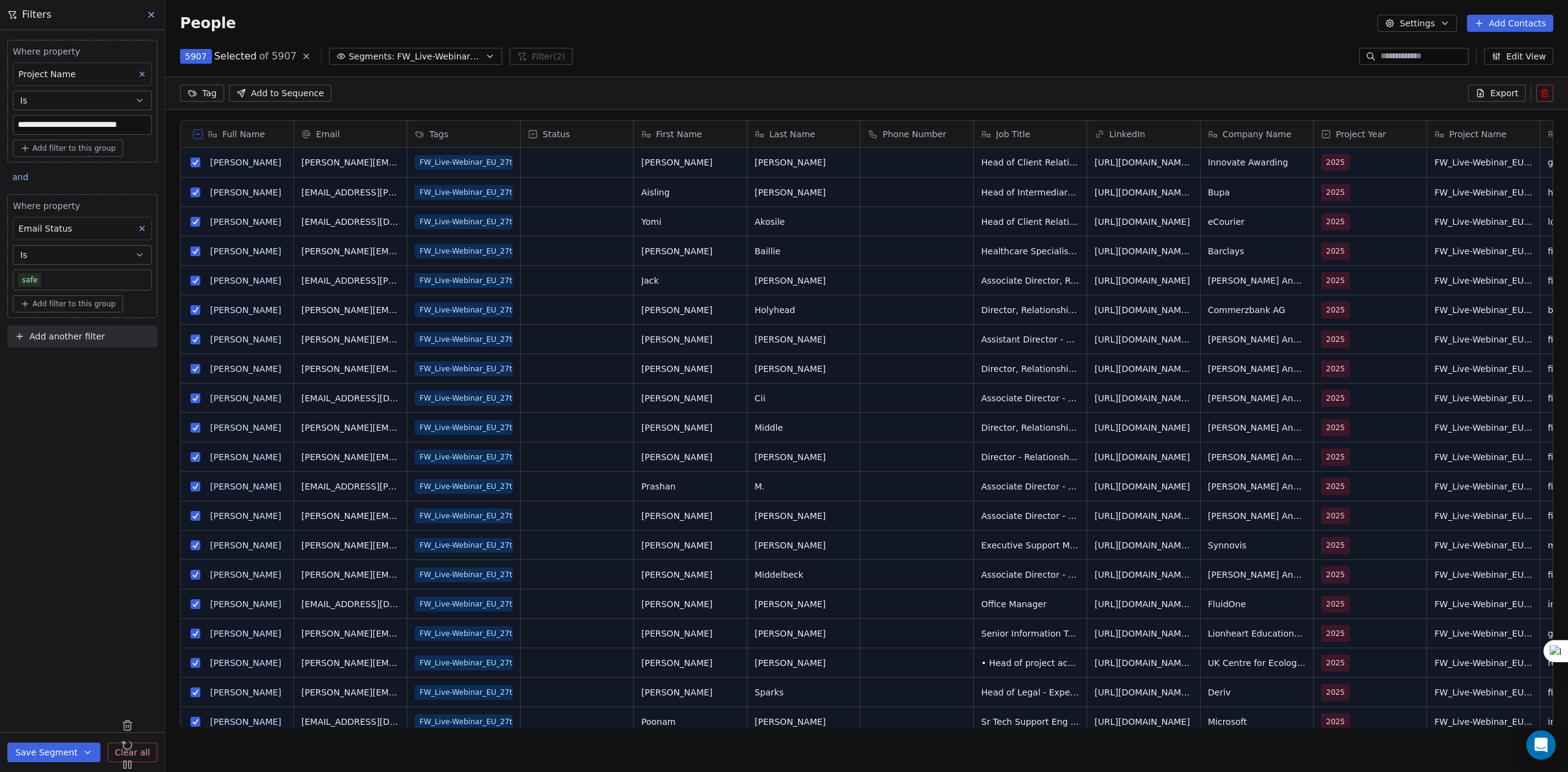
scroll to position [624, 1390]
click at [1488, 90] on button "Export" at bounding box center [1497, 93] width 58 height 17
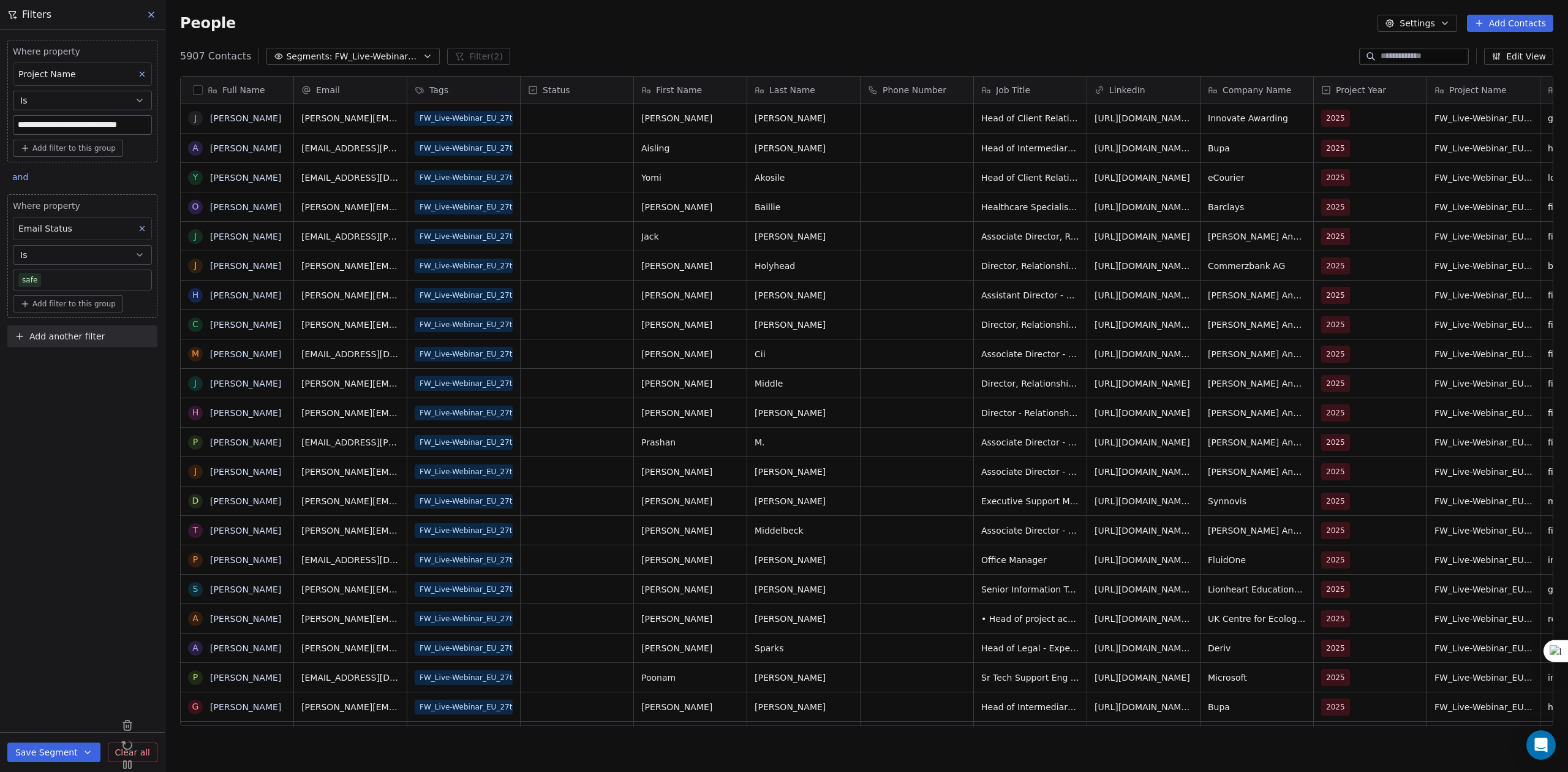
scroll to position [667, 1390]
click at [833, 32] on link "here" at bounding box center [841, 30] width 18 height 9
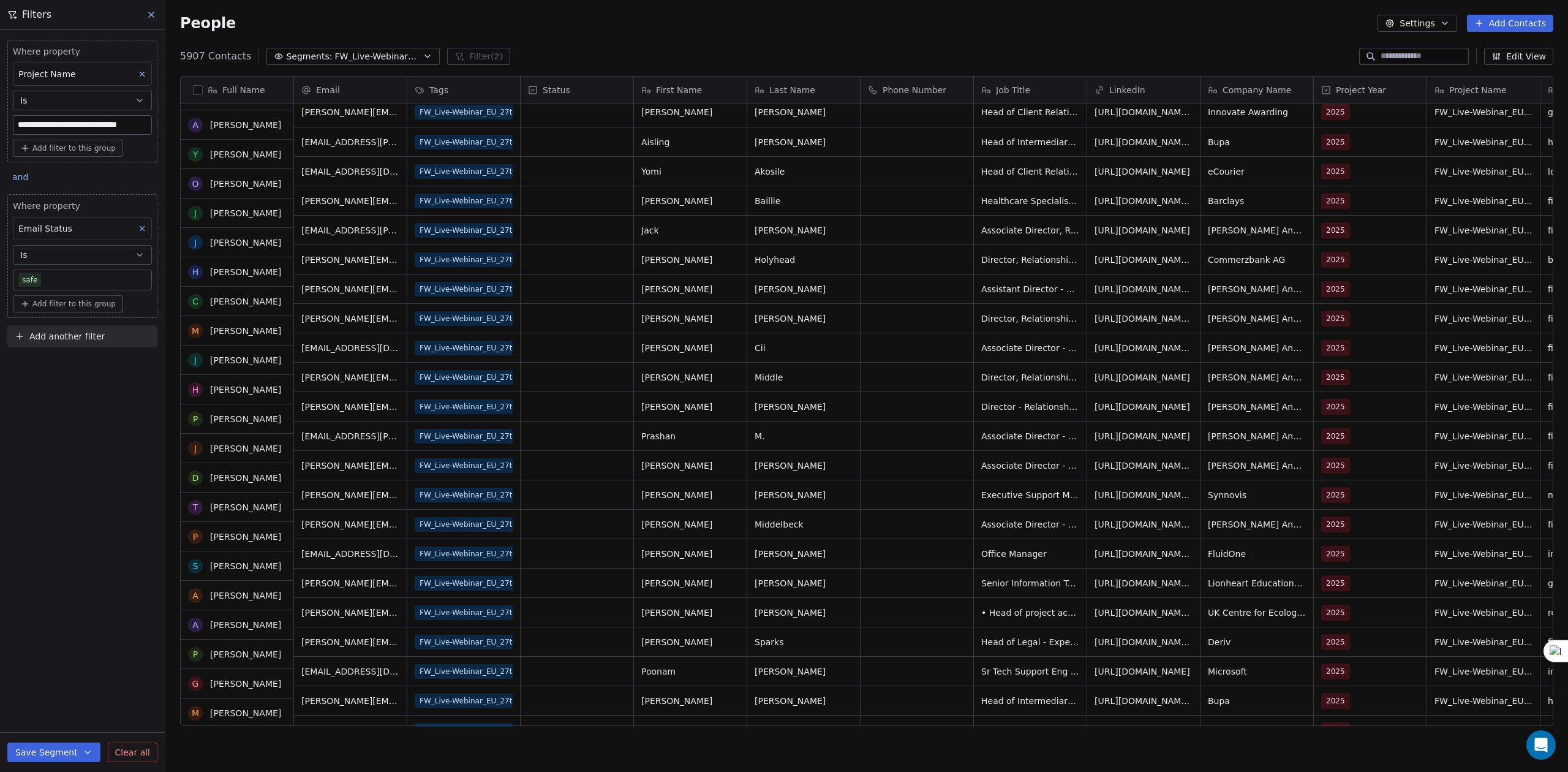
scroll to position [0, 0]
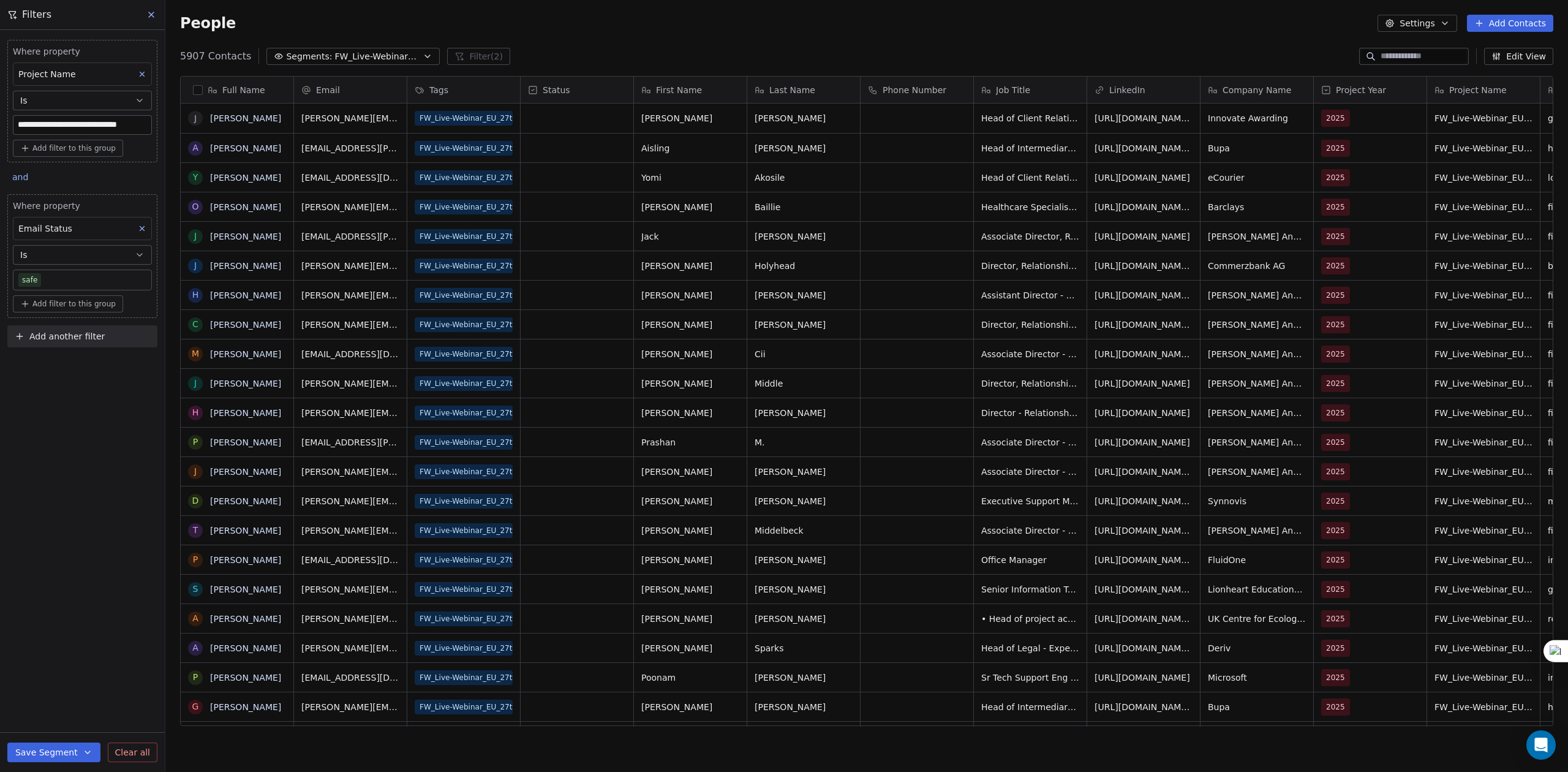
click at [157, 13] on button at bounding box center [152, 15] width 19 height 17
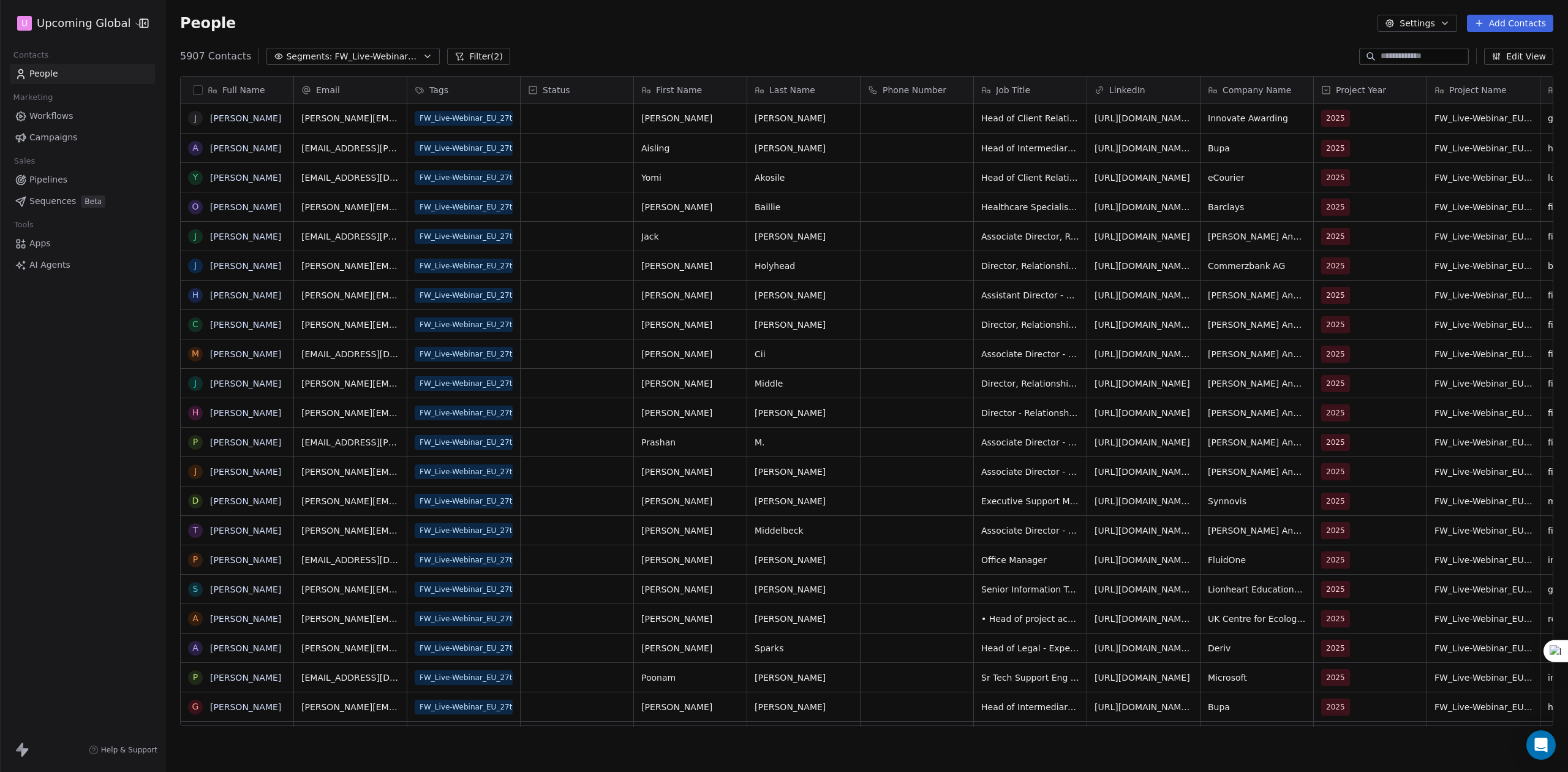
click at [1431, 23] on button "Settings" at bounding box center [1417, 23] width 79 height 17
click at [108, 20] on html "U Upcoming Global Contacts People Marketing Workflows Campaigns Sales Pipelines…" at bounding box center [784, 386] width 1568 height 772
click at [86, 73] on link "Workspace Settings" at bounding box center [94, 70] width 150 height 19
